Goal: Information Seeking & Learning: Understand process/instructions

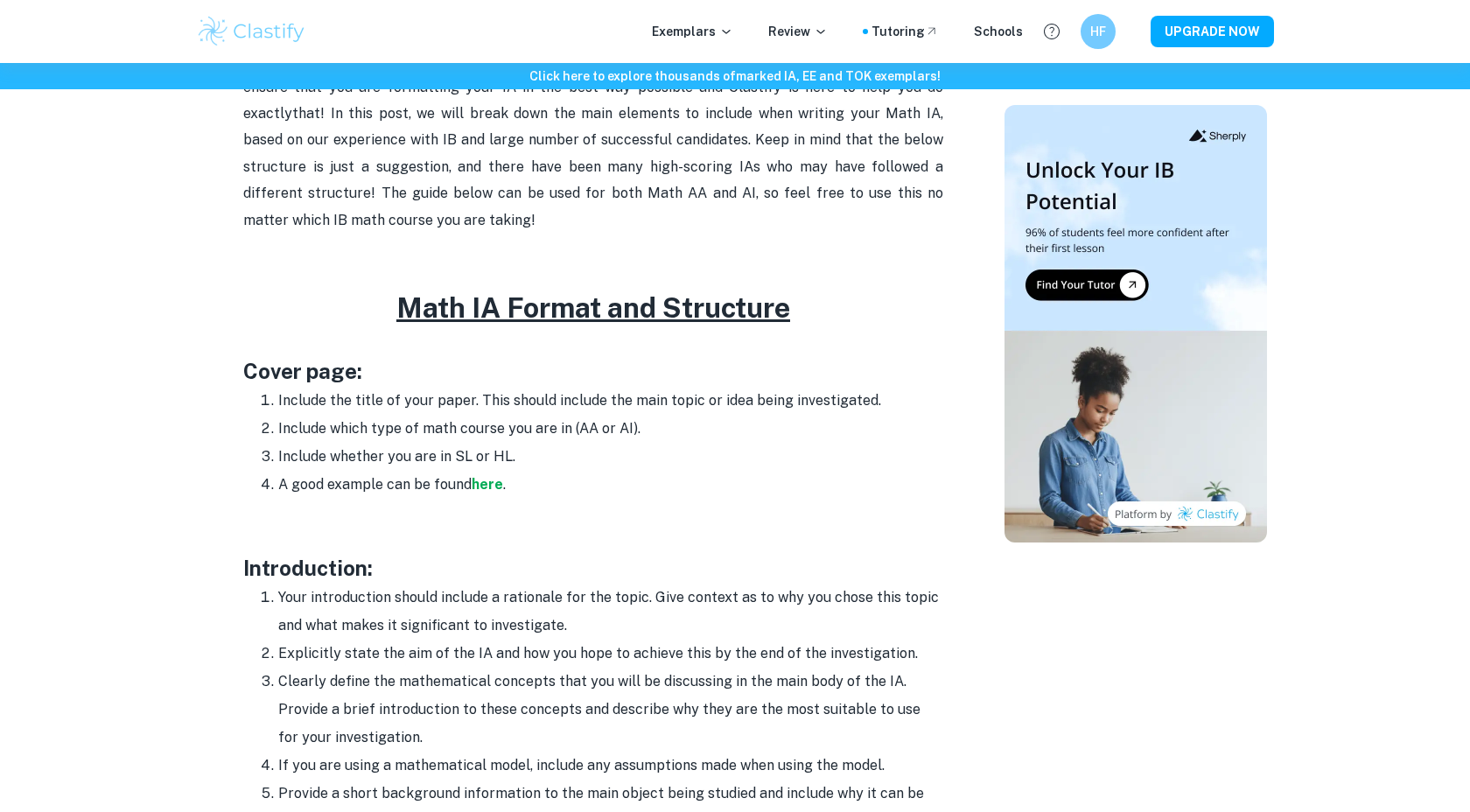
scroll to position [699, 0]
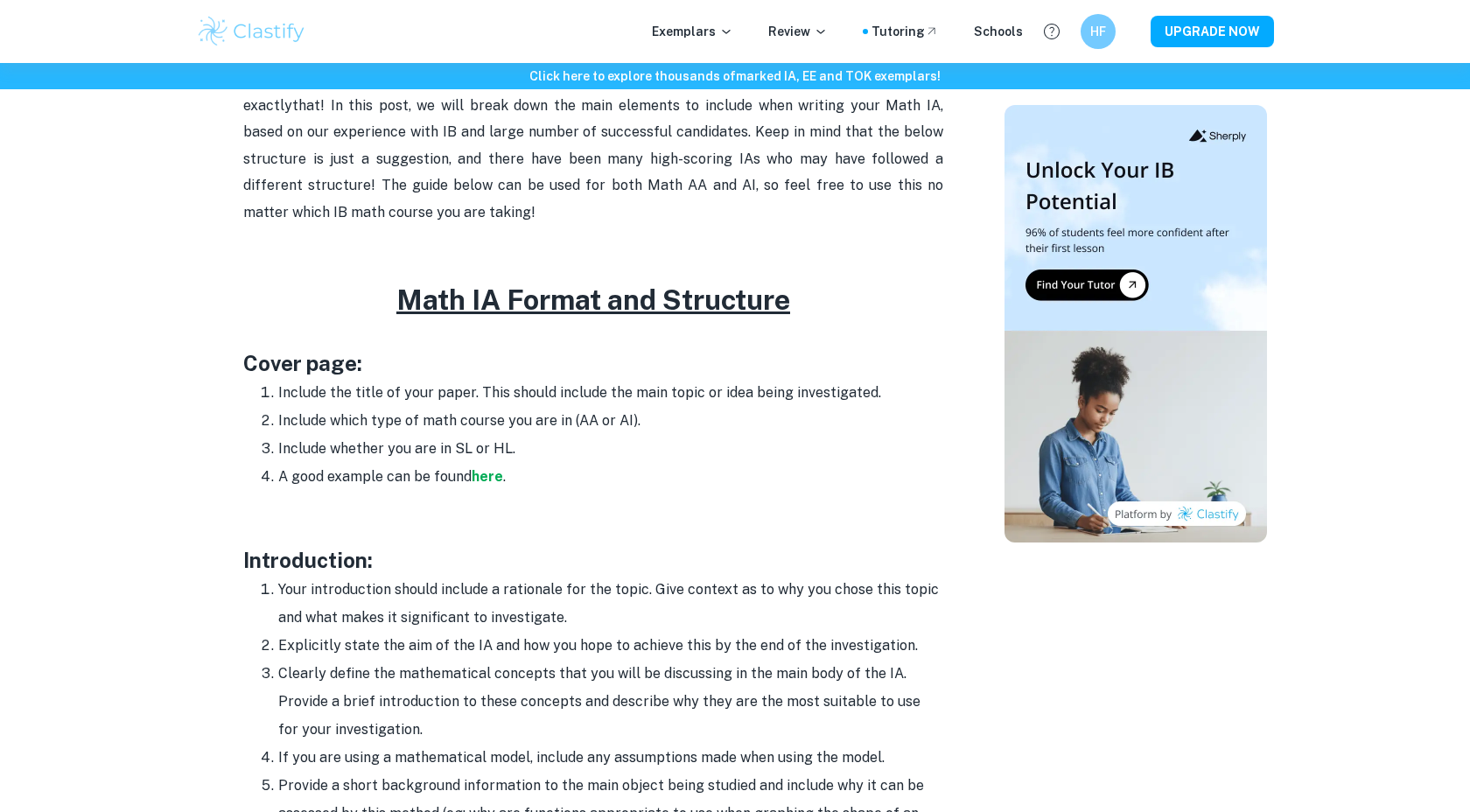
drag, startPoint x: 233, startPoint y: 363, endPoint x: 522, endPoint y: 454, distance: 303.0
copy div "Cover page: Include the title of your paper. This should include the main topic…"
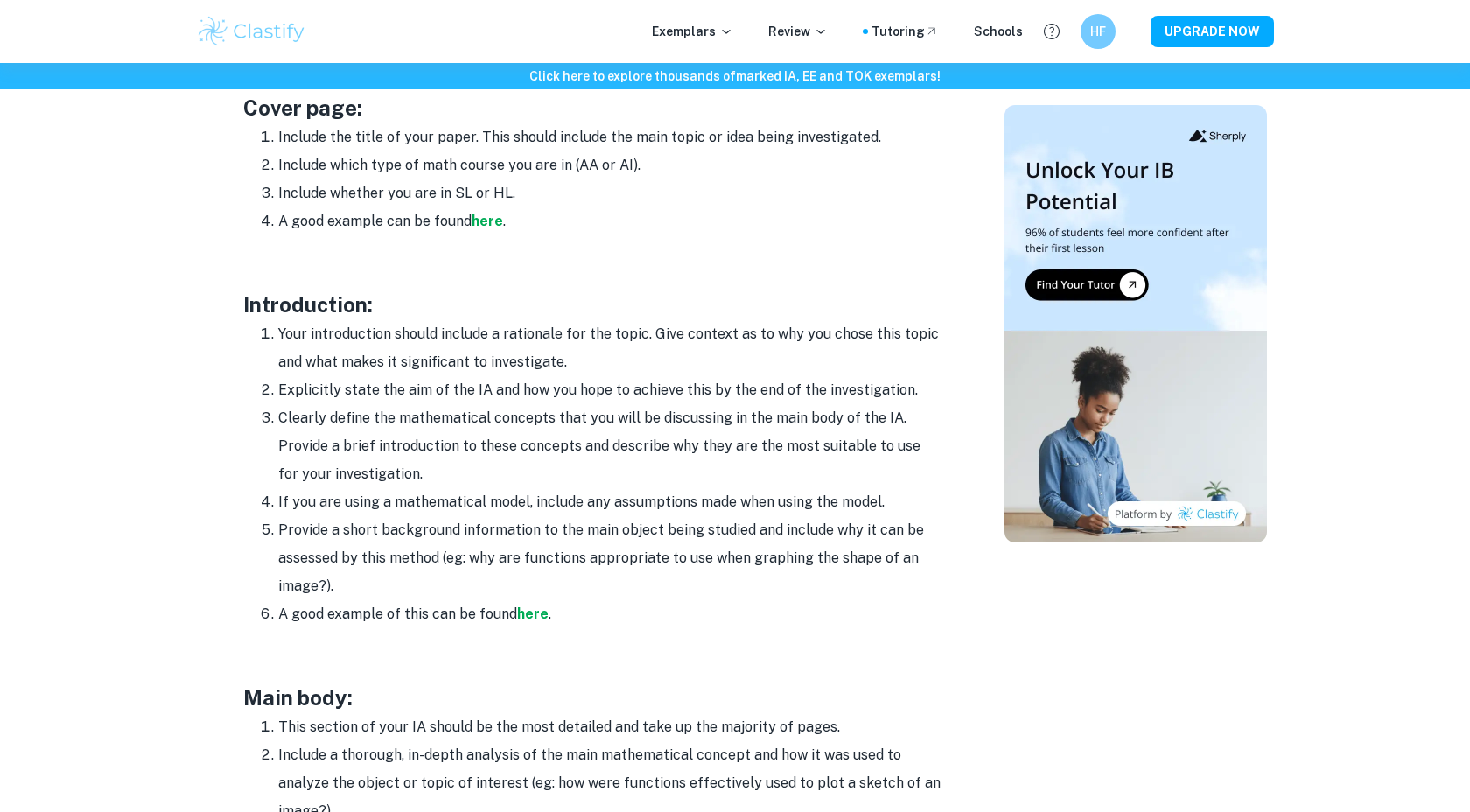
scroll to position [961, 0]
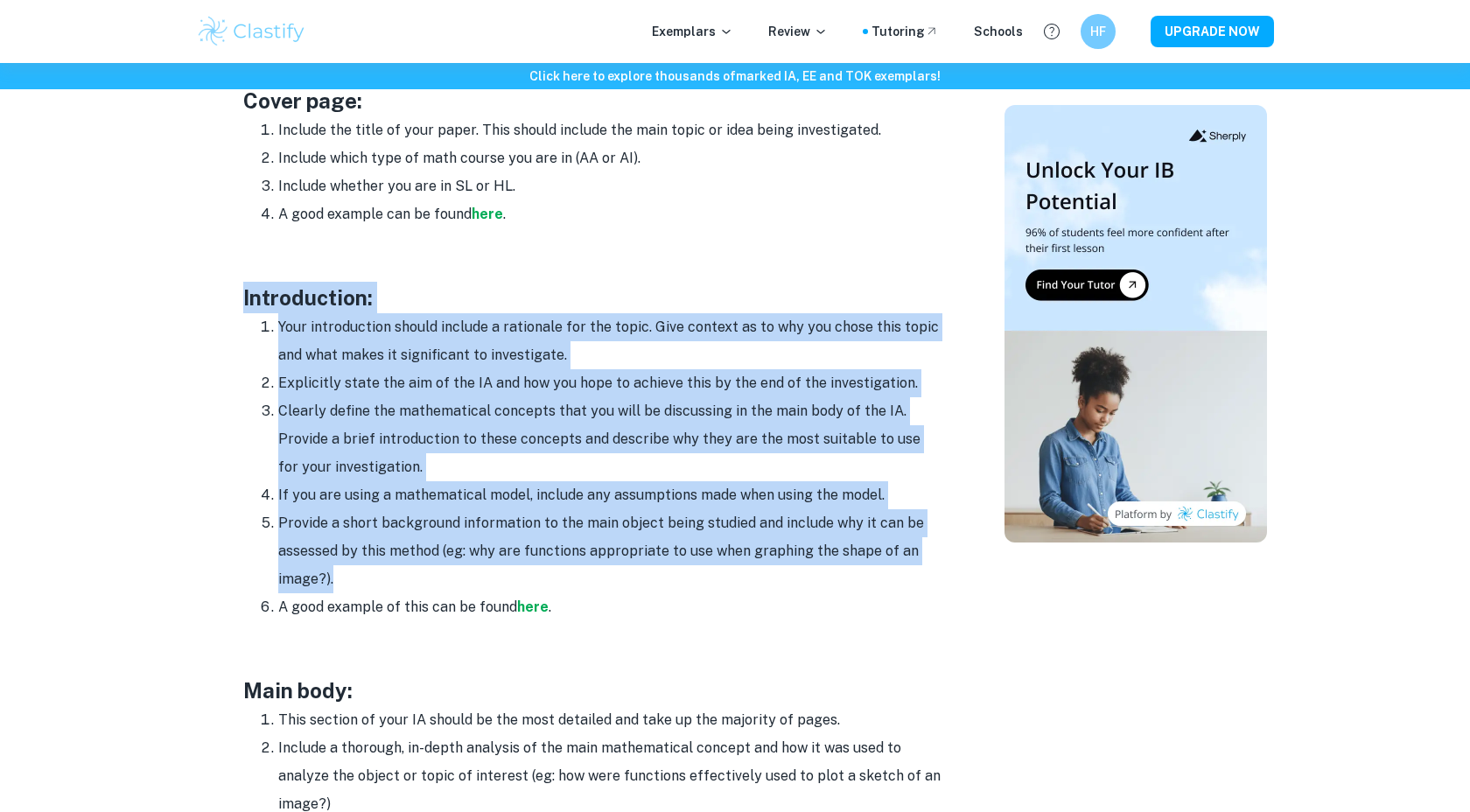
drag, startPoint x: 245, startPoint y: 286, endPoint x: 417, endPoint y: 582, distance: 342.3
click at [417, 582] on div "Math IA Format and Structure By Roxanne • January 12, 2024 Get feedback on your…" at bounding box center [593, 613] width 780 height 2839
copy div "Introduction: Your introduction should include a rationale for the topic. Give …"
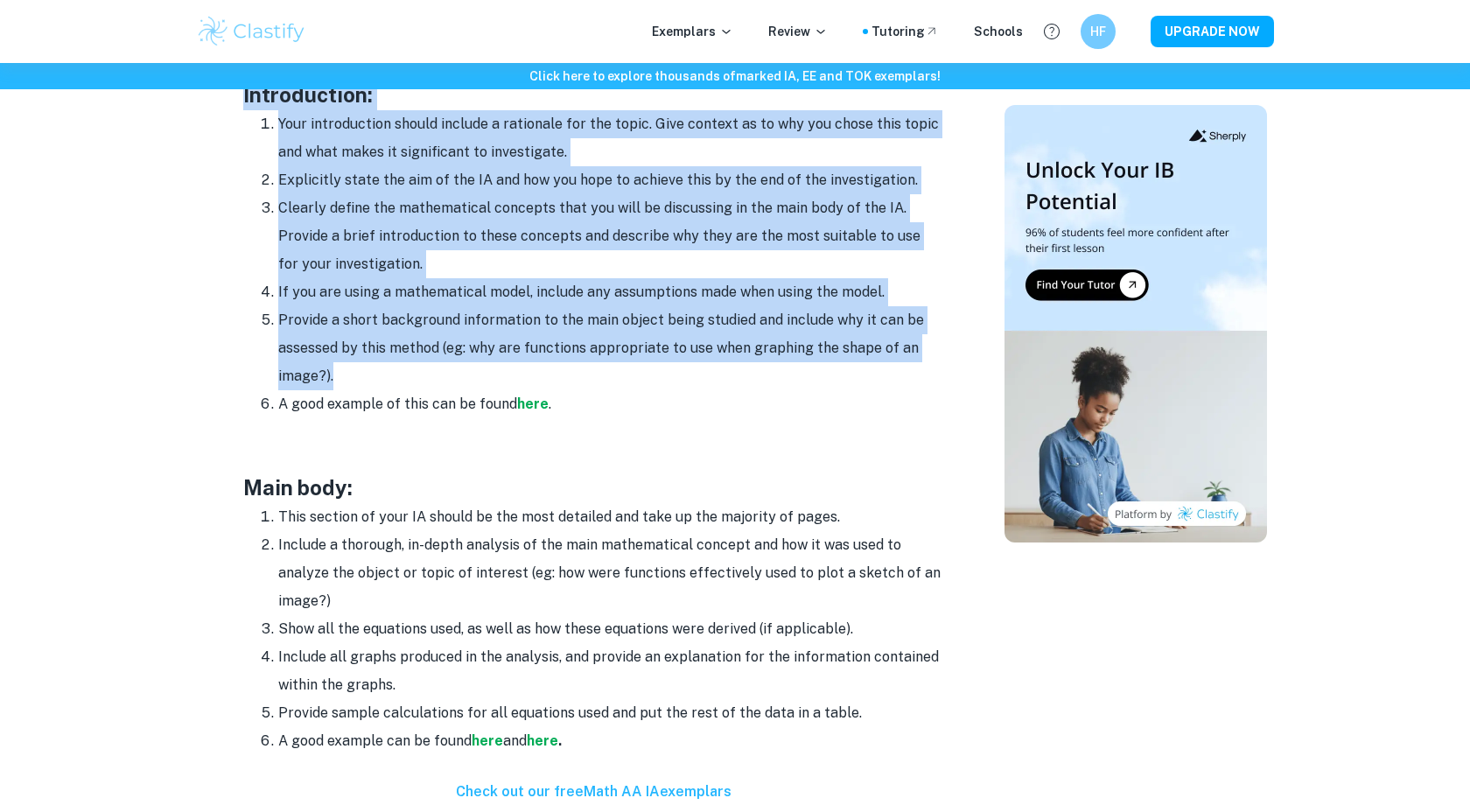
scroll to position [1280, 0]
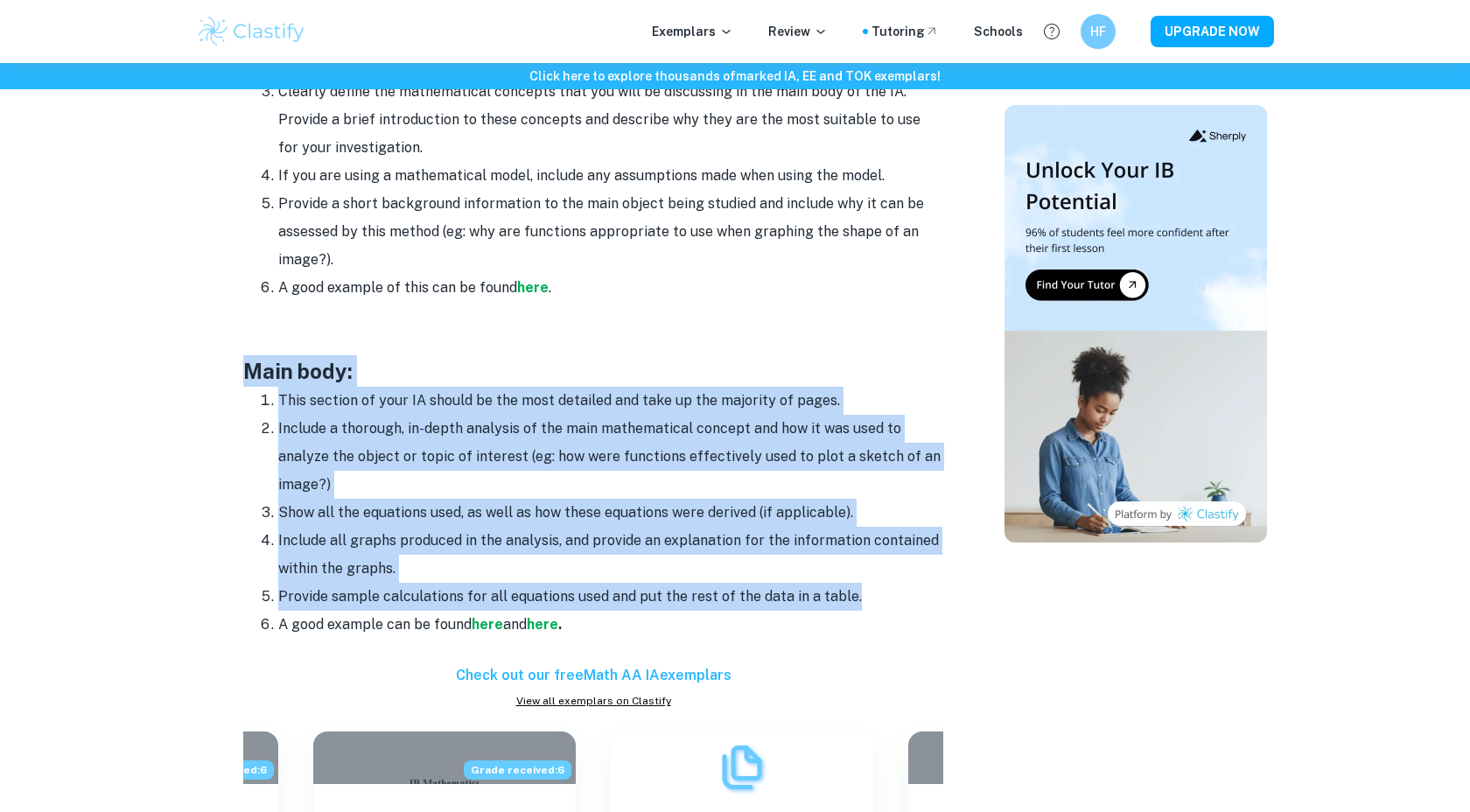
drag, startPoint x: 233, startPoint y: 363, endPoint x: 875, endPoint y: 595, distance: 682.6
click at [875, 595] on div "Math IA Format and Structure By Roxanne • January 12, 2024 Get feedback on your…" at bounding box center [593, 294] width 780 height 2839
copy div "Main body: This section of your IA should be the most detailed and take up the …"
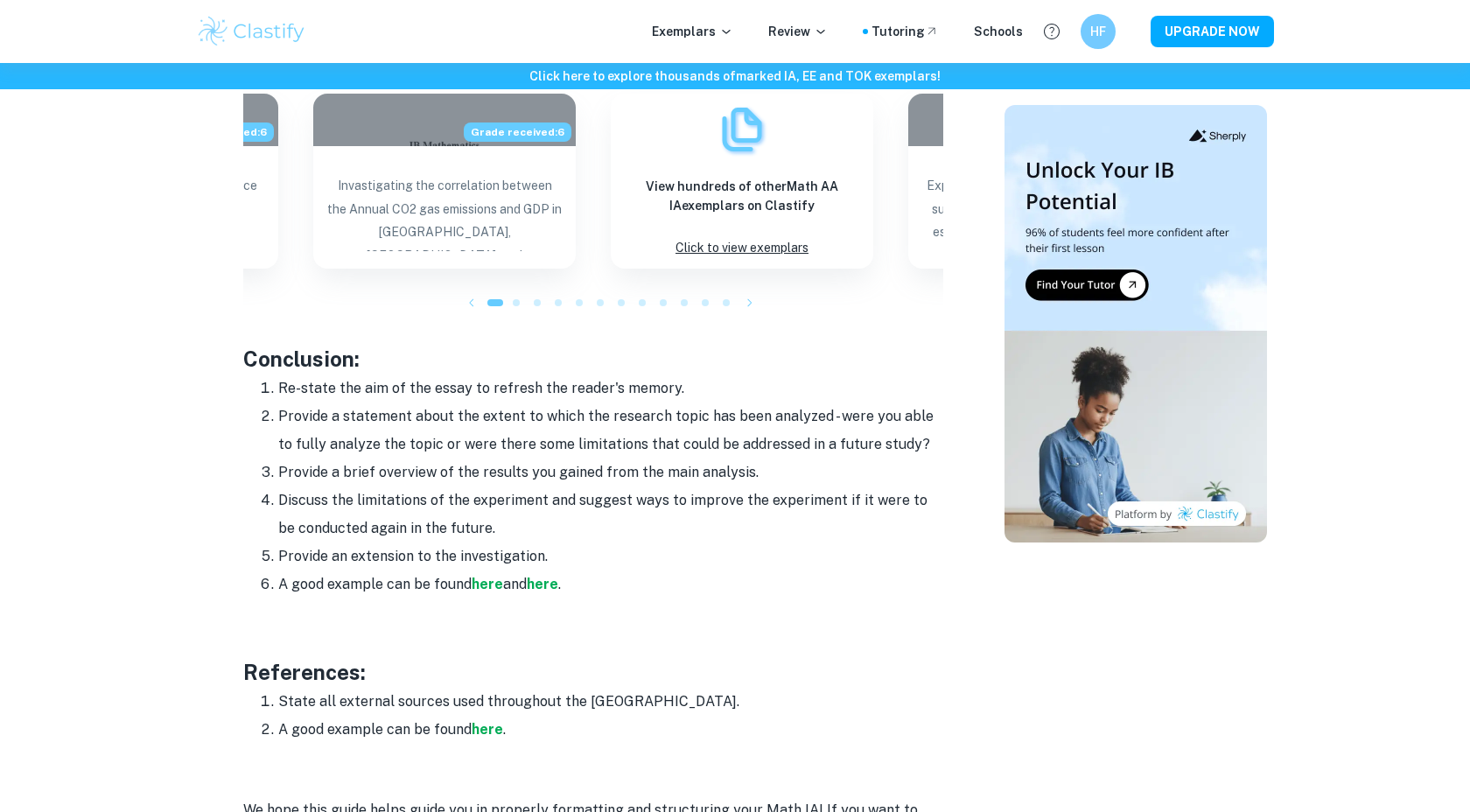
scroll to position [1919, 0]
drag, startPoint x: 210, startPoint y: 371, endPoint x: 596, endPoint y: 551, distance: 425.9
copy div "Conclusion: Re-state the aim of the essay to refresh the reader's memory. Provi…"
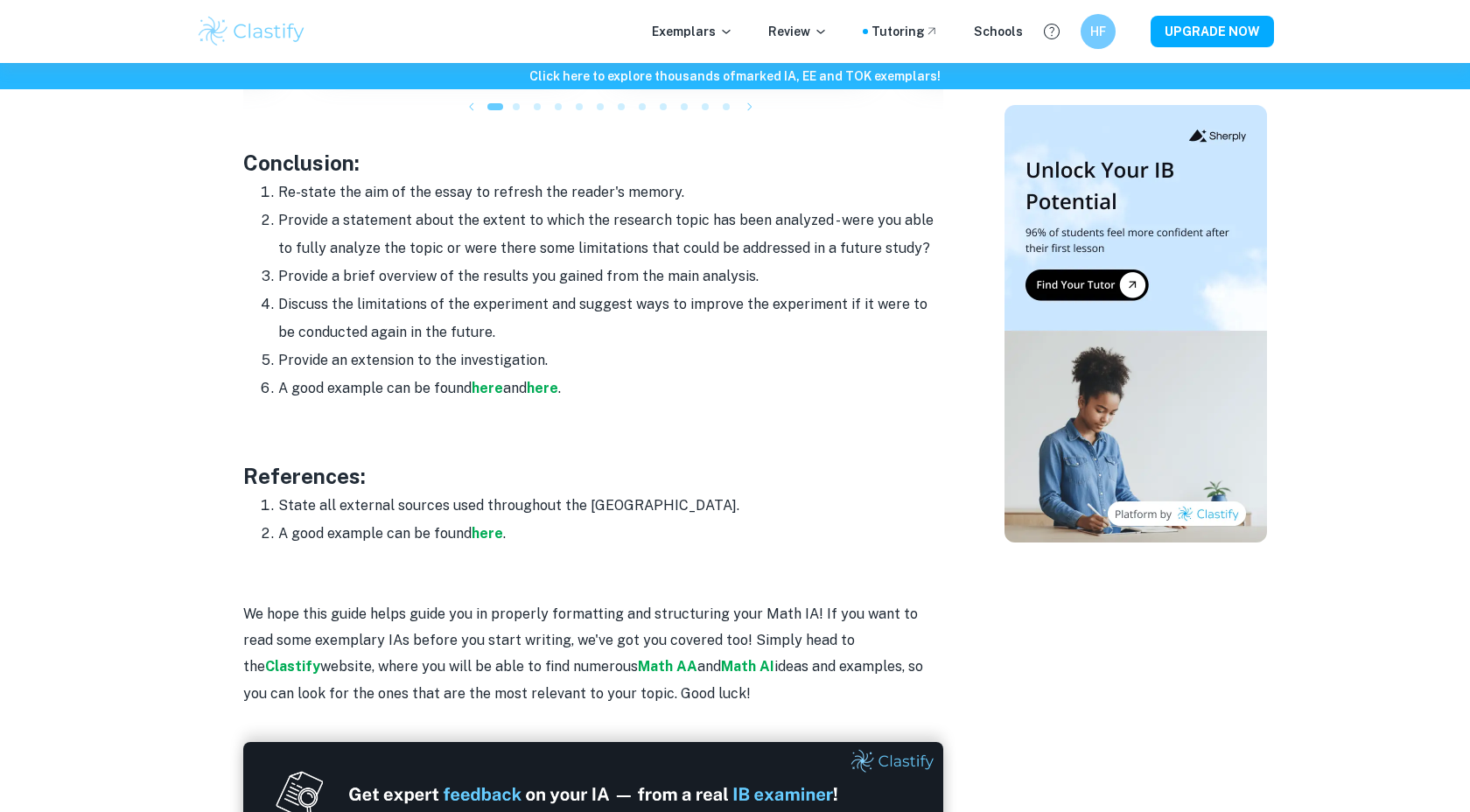
scroll to position [2187, 0]
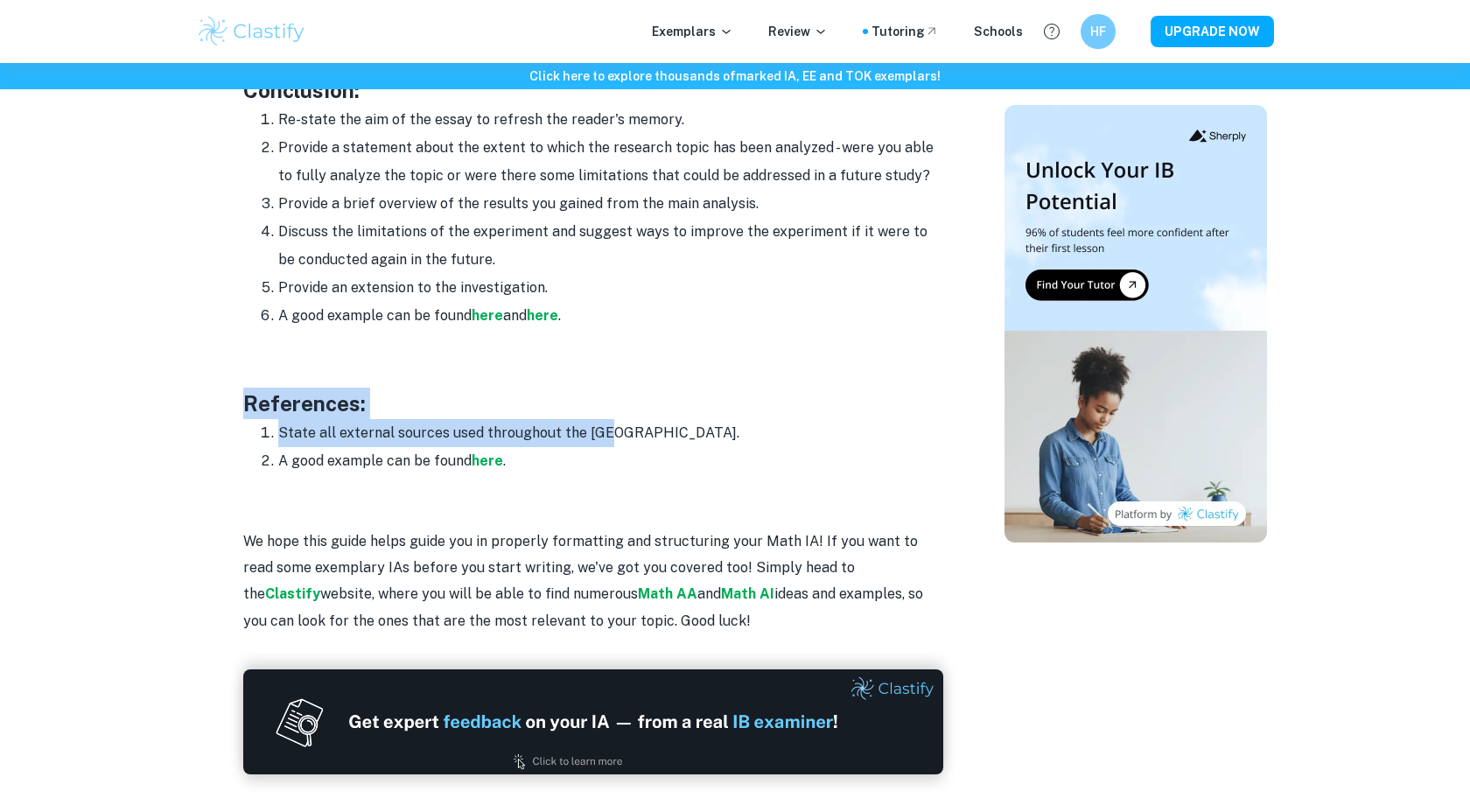
drag, startPoint x: 236, startPoint y: 400, endPoint x: 607, endPoint y: 435, distance: 372.6
copy div "References: State all external sources used throughout the IA."
